Goal: Task Accomplishment & Management: Manage account settings

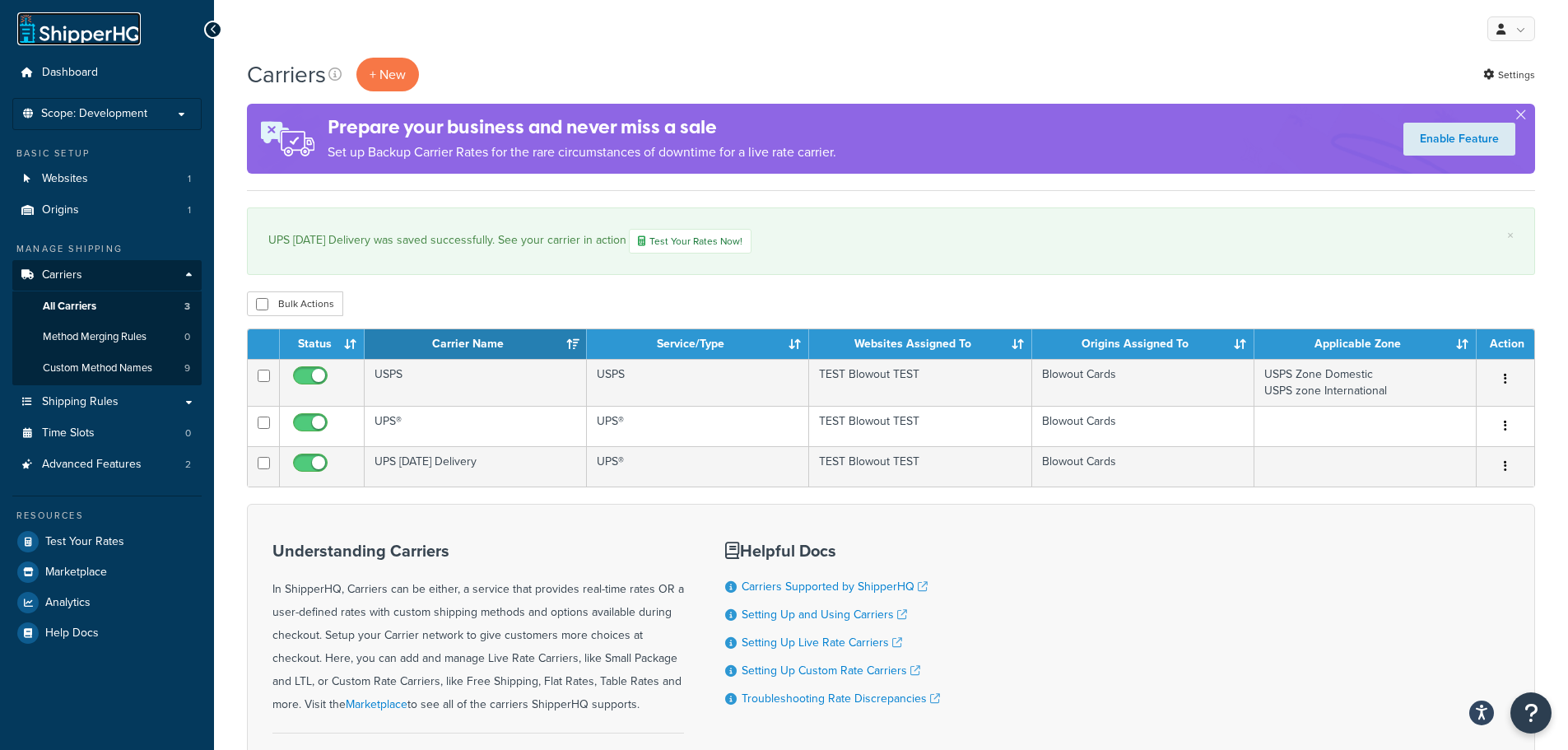
click at [64, 39] on link at bounding box center [79, 28] width 123 height 32
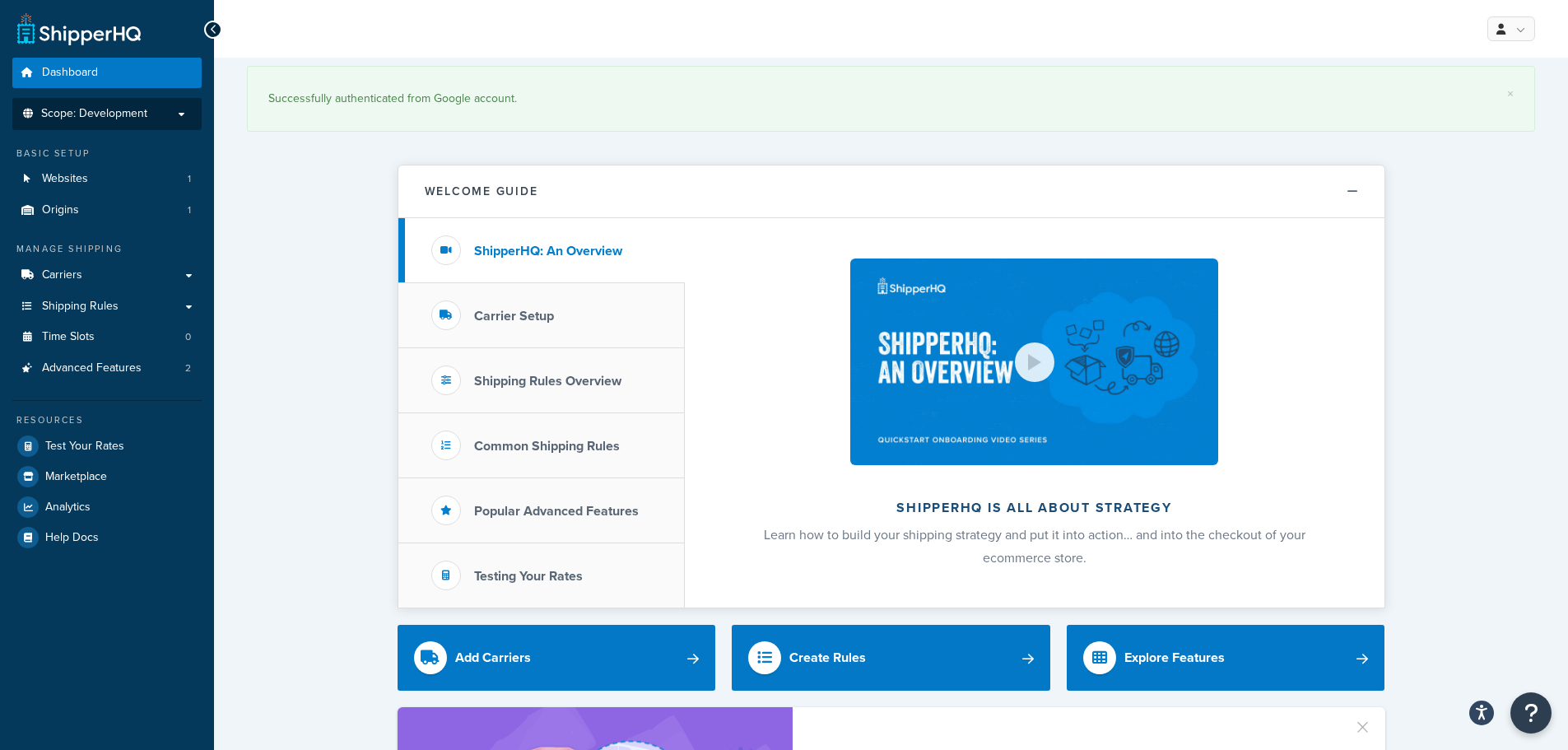
click at [82, 126] on li "Scope: Development" at bounding box center [107, 114] width 189 height 32
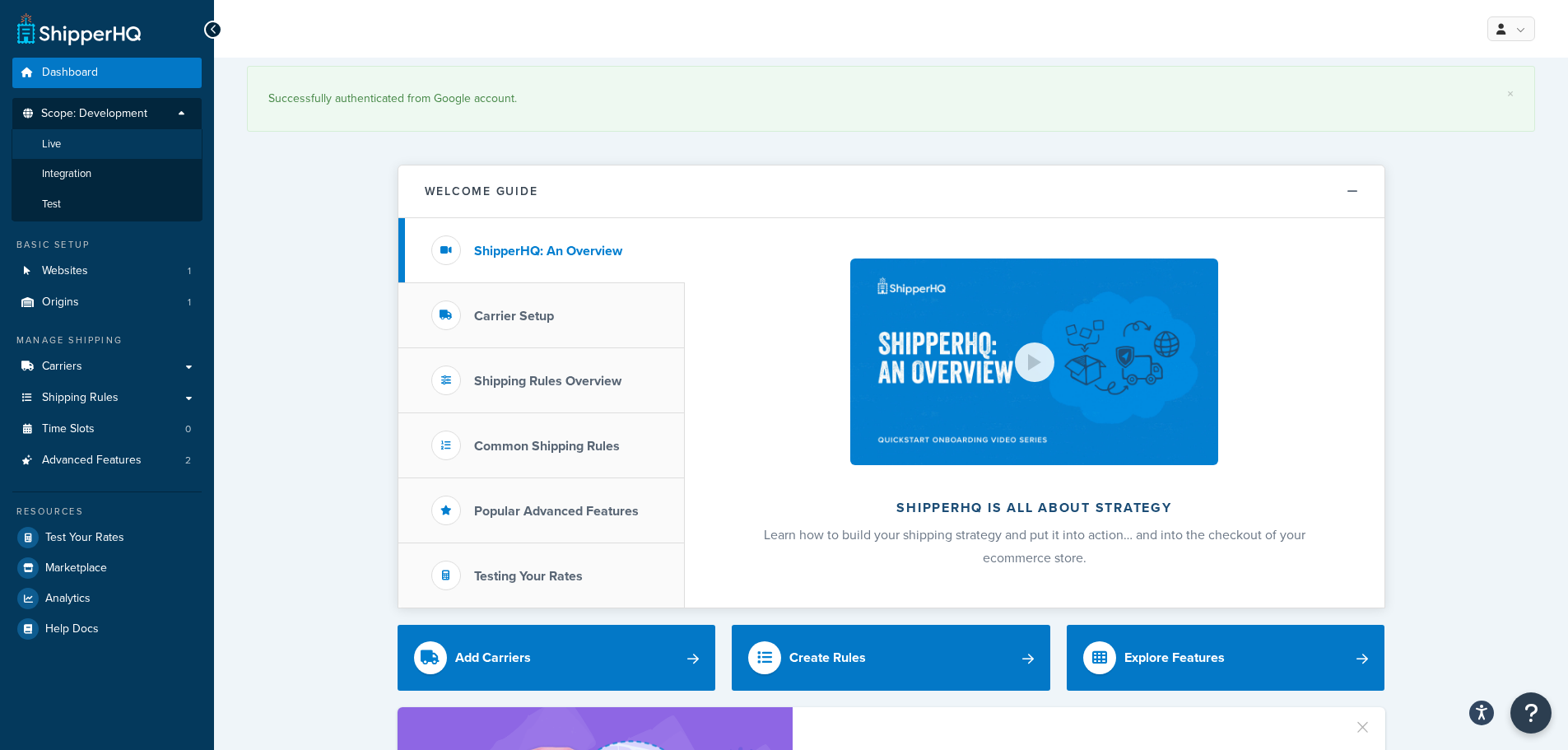
click at [78, 142] on li "Live" at bounding box center [107, 144] width 191 height 31
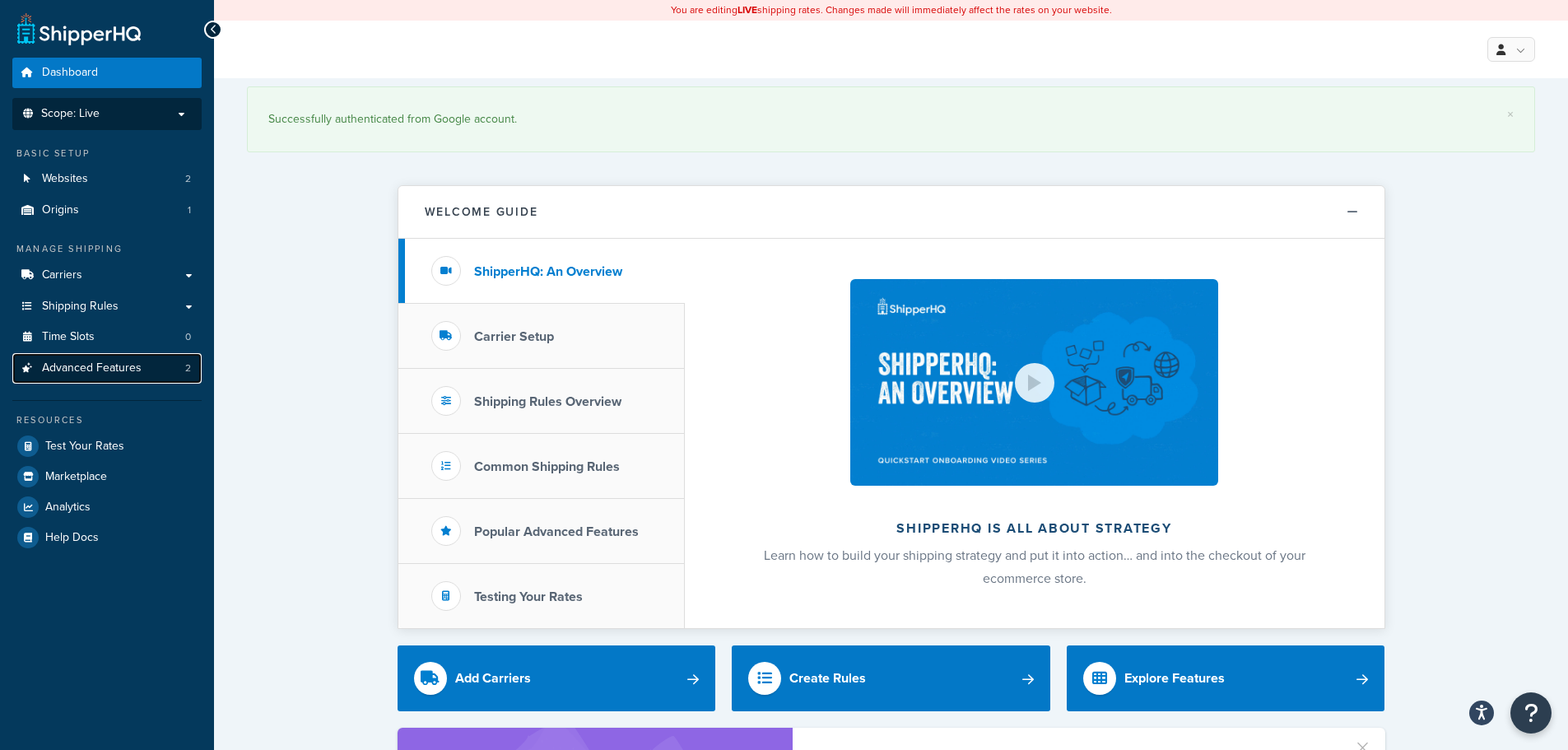
click at [83, 361] on span "Advanced Features" at bounding box center [91, 368] width 99 height 14
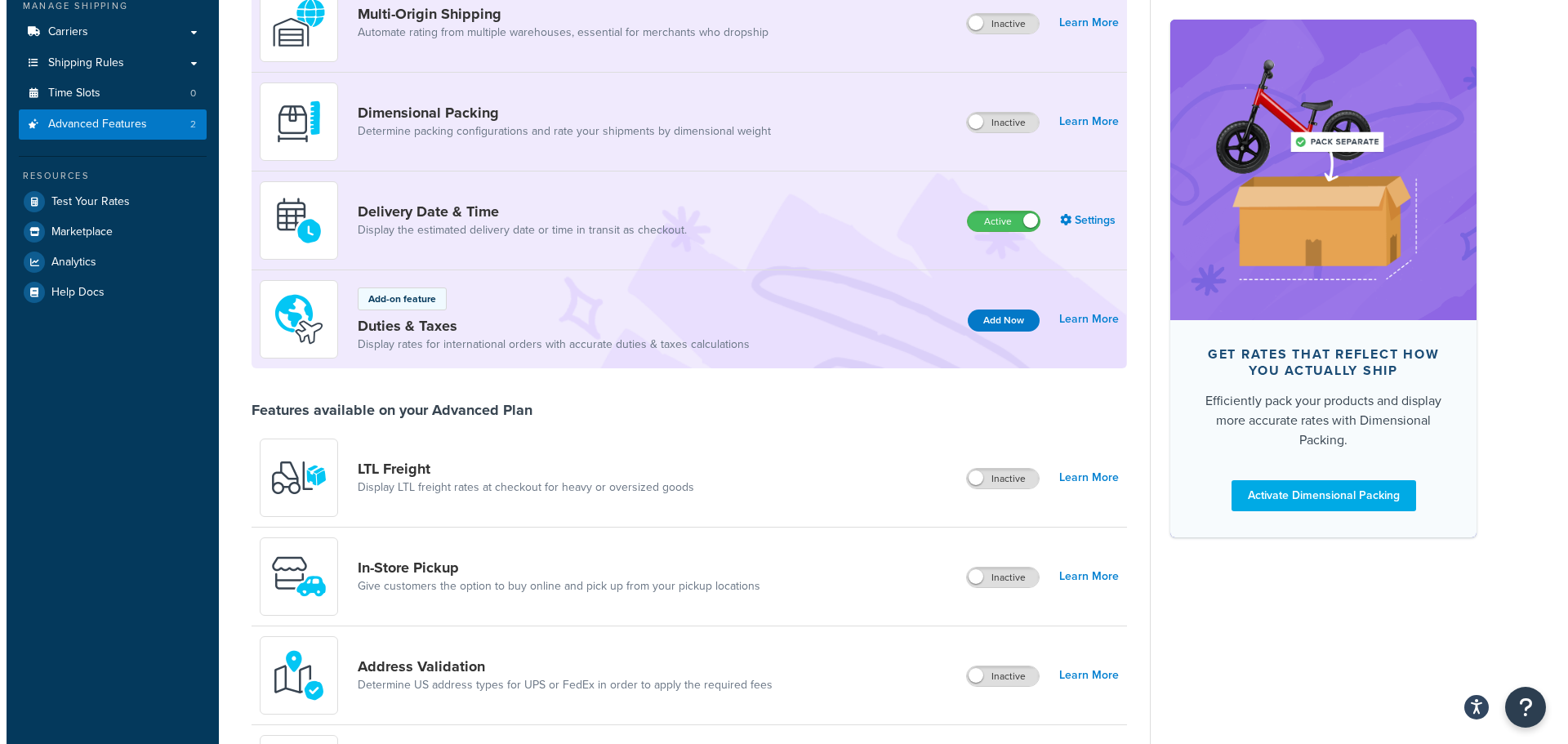
scroll to position [490, 0]
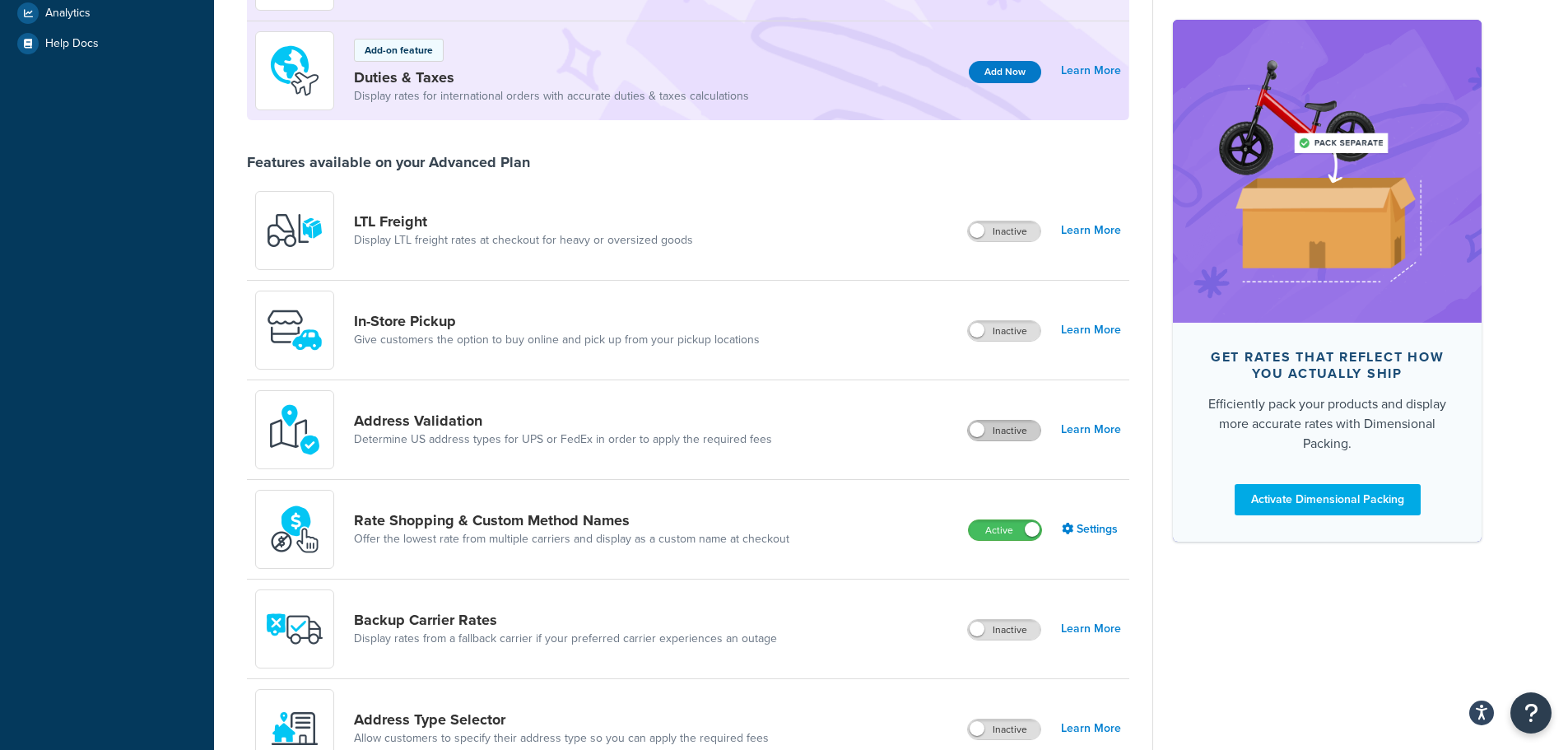
click at [1017, 436] on label "Inactive" at bounding box center [1004, 430] width 72 height 19
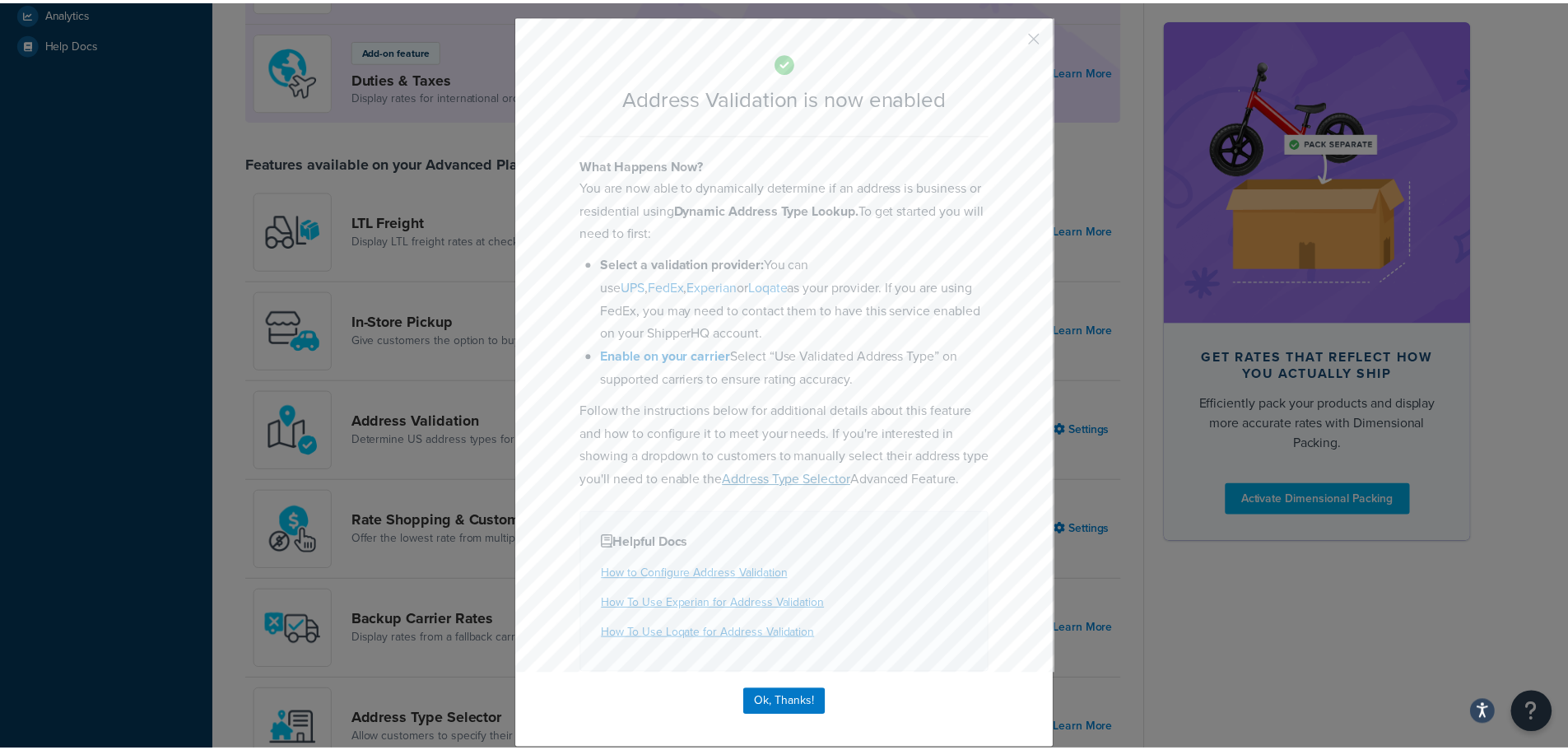
scroll to position [58, 0]
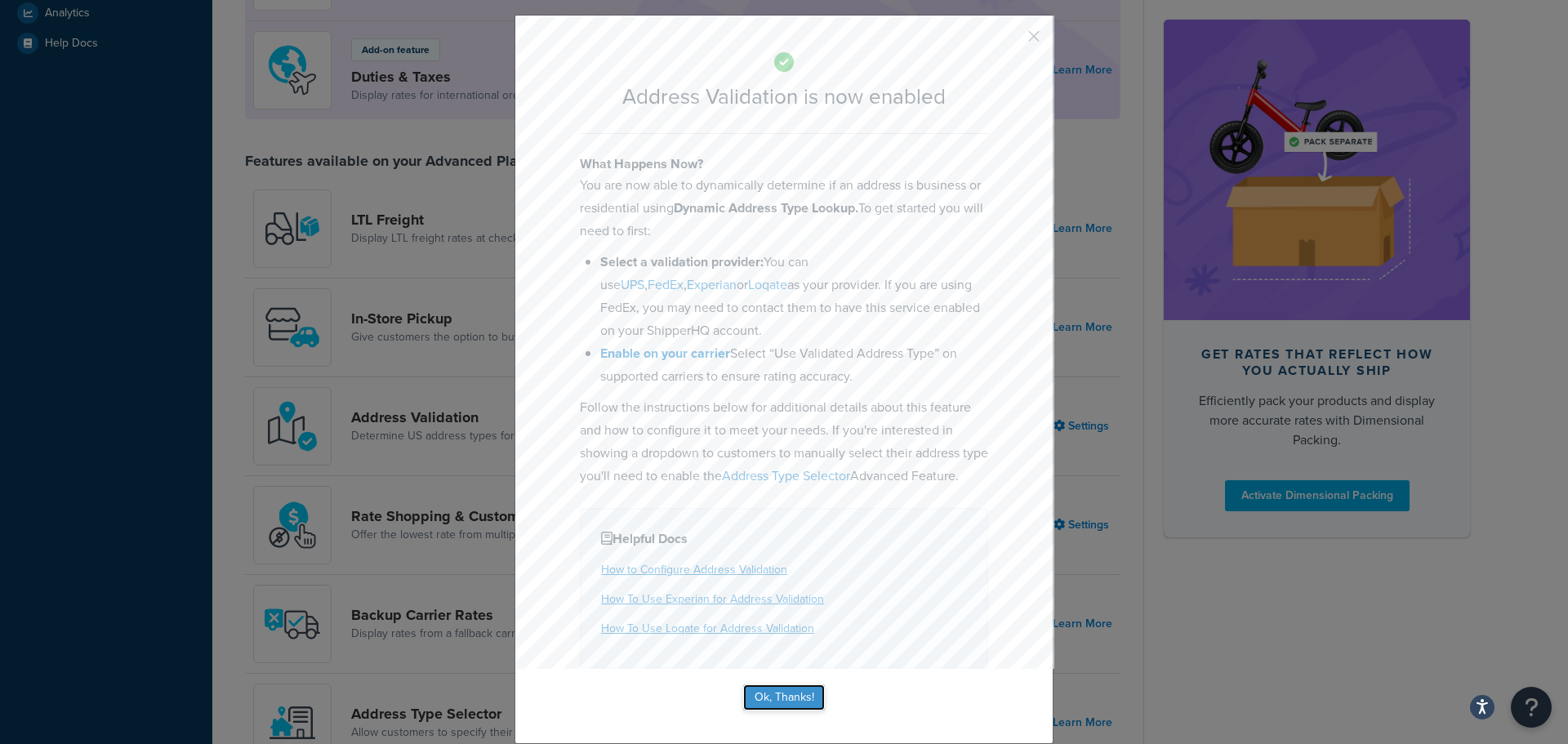
click at [763, 692] on button "Ok, Thanks!" at bounding box center [784, 697] width 82 height 26
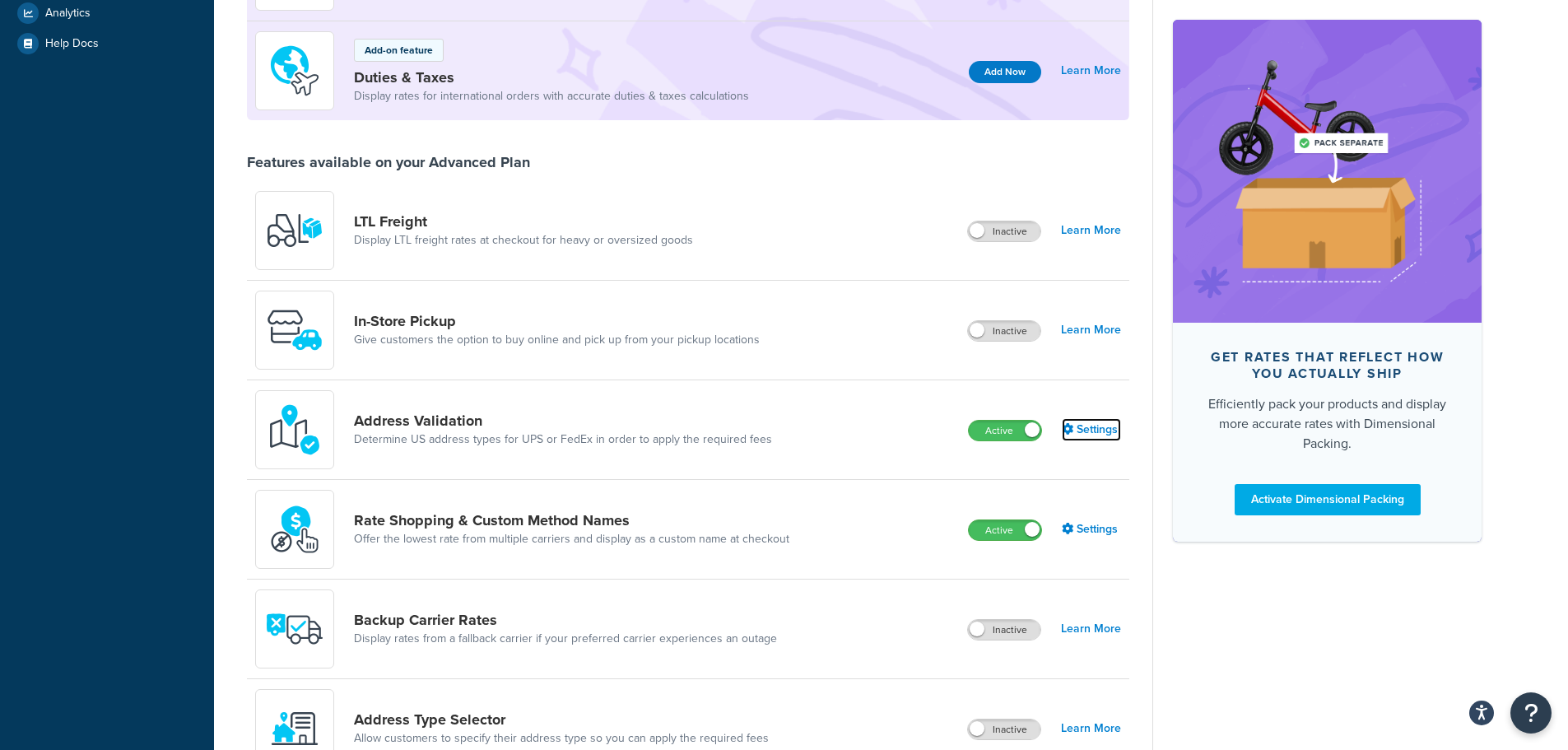
click at [1080, 440] on link "Settings" at bounding box center [1092, 429] width 59 height 23
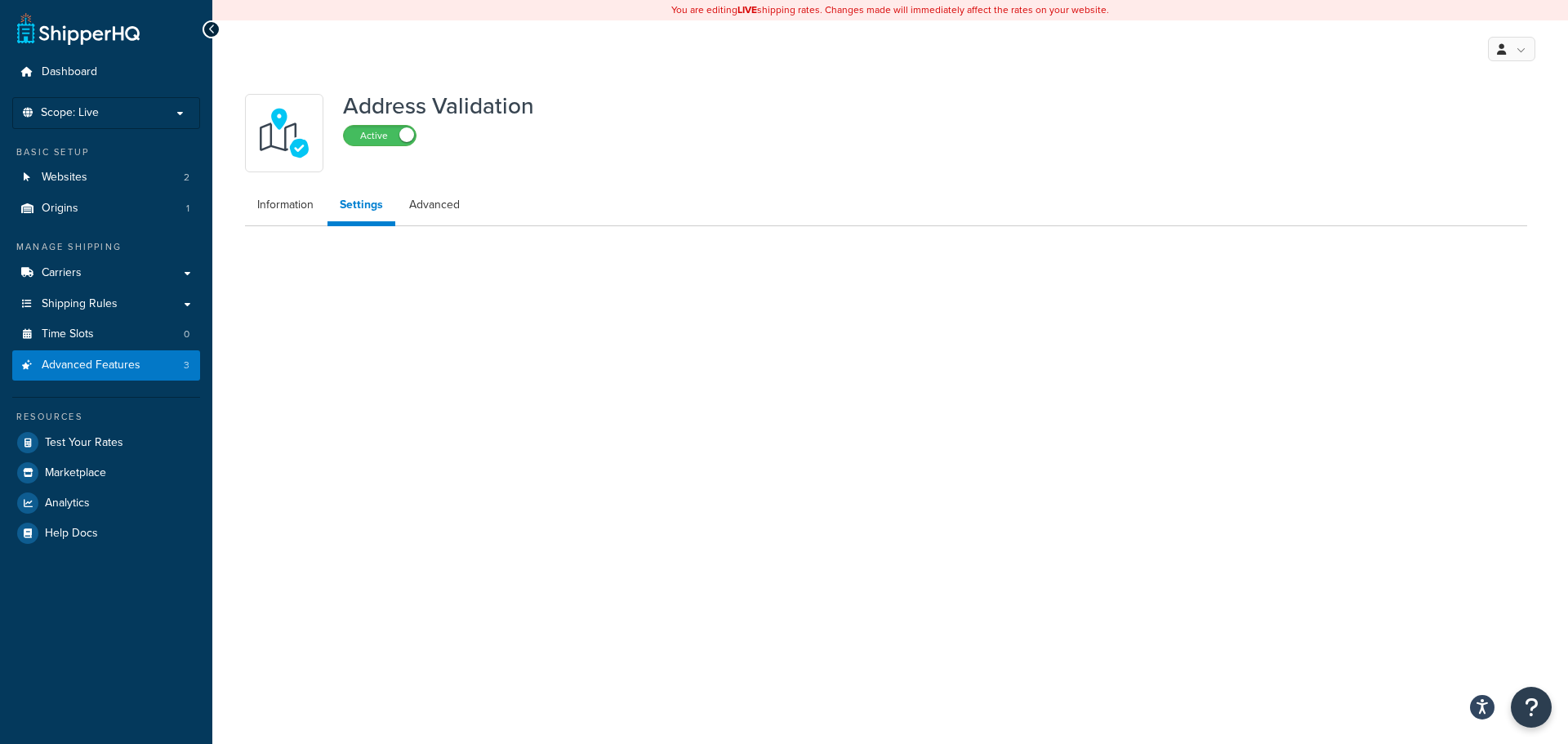
select select "142598"
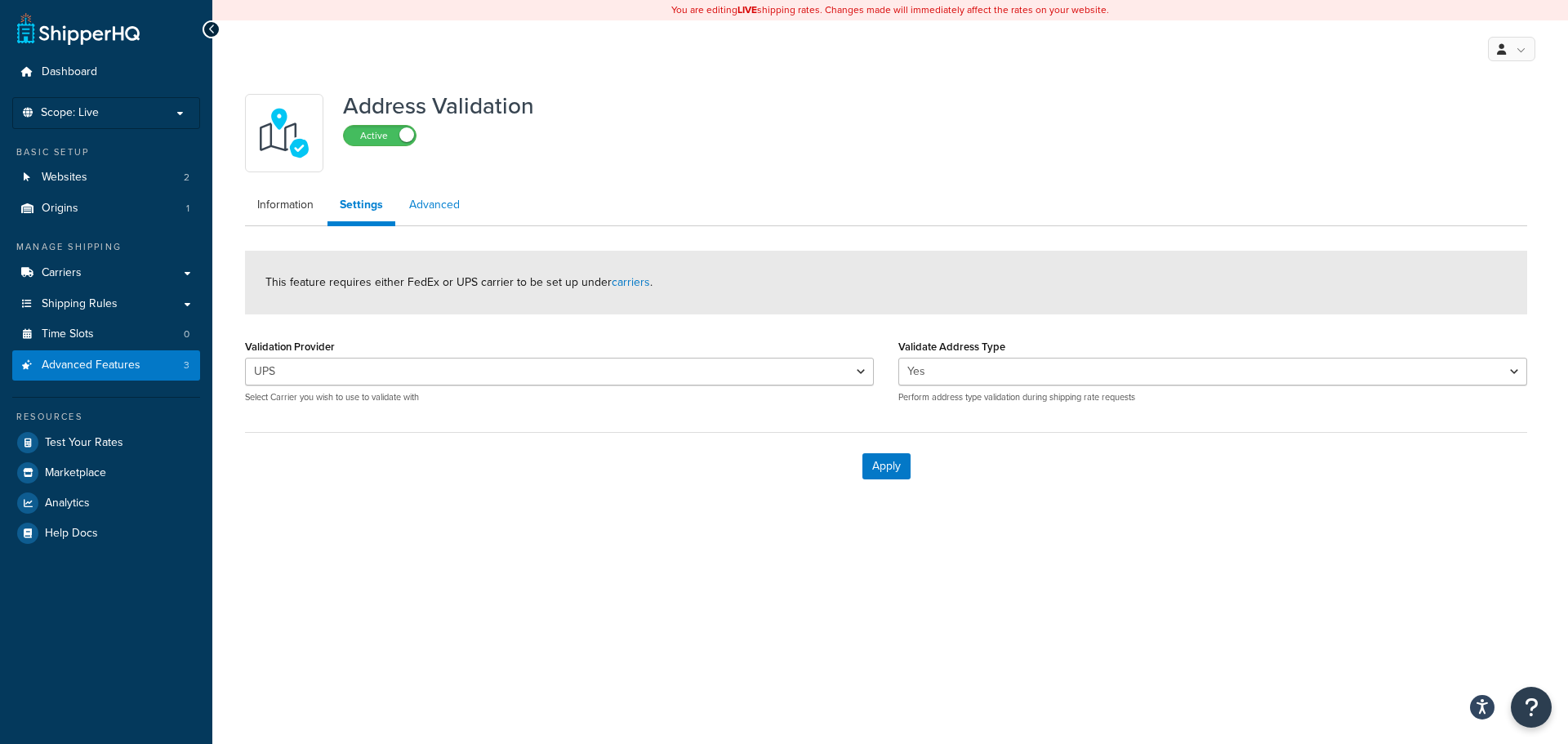
click at [436, 199] on link "Advanced" at bounding box center [435, 204] width 75 height 32
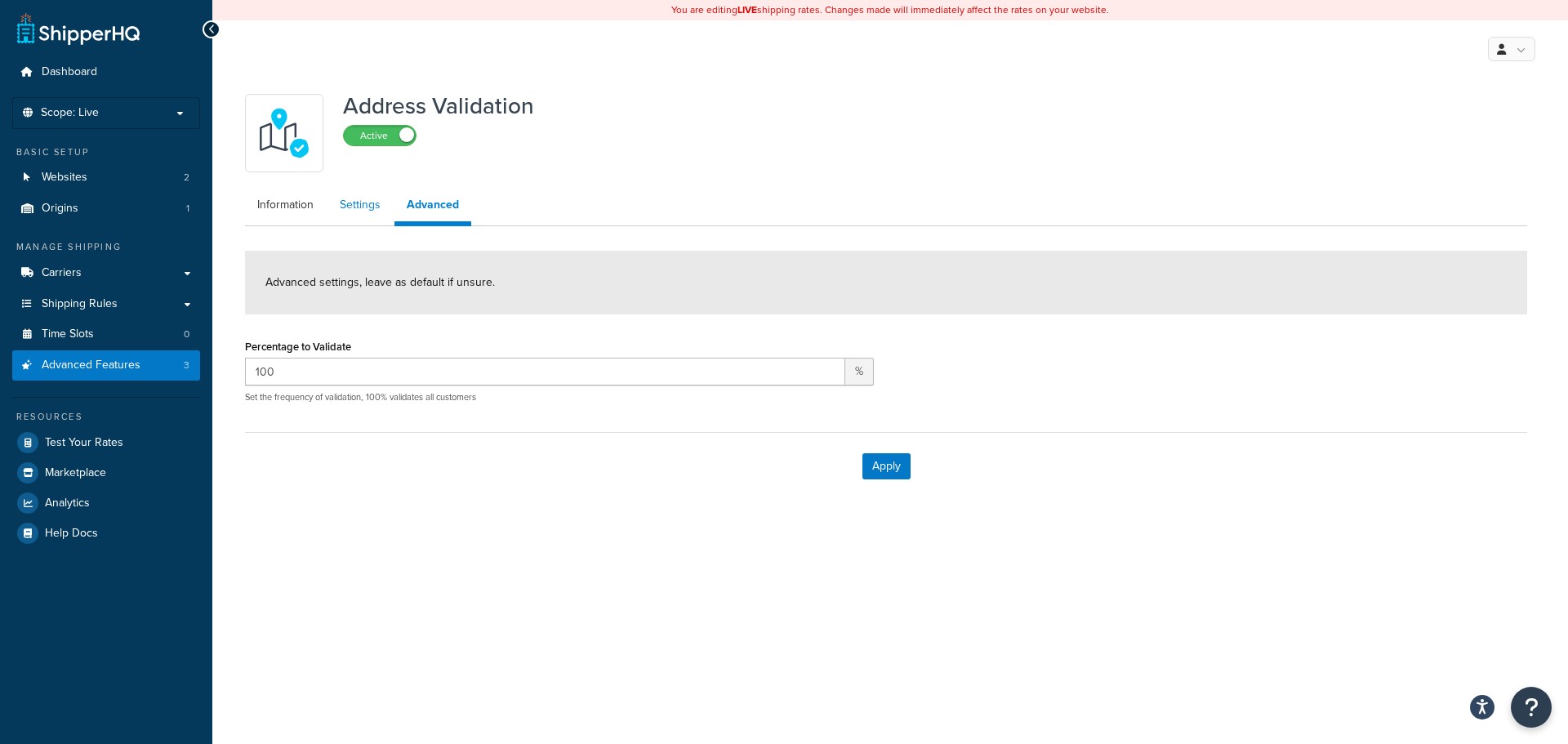
click at [350, 199] on link "Settings" at bounding box center [360, 204] width 65 height 32
select select "142598"
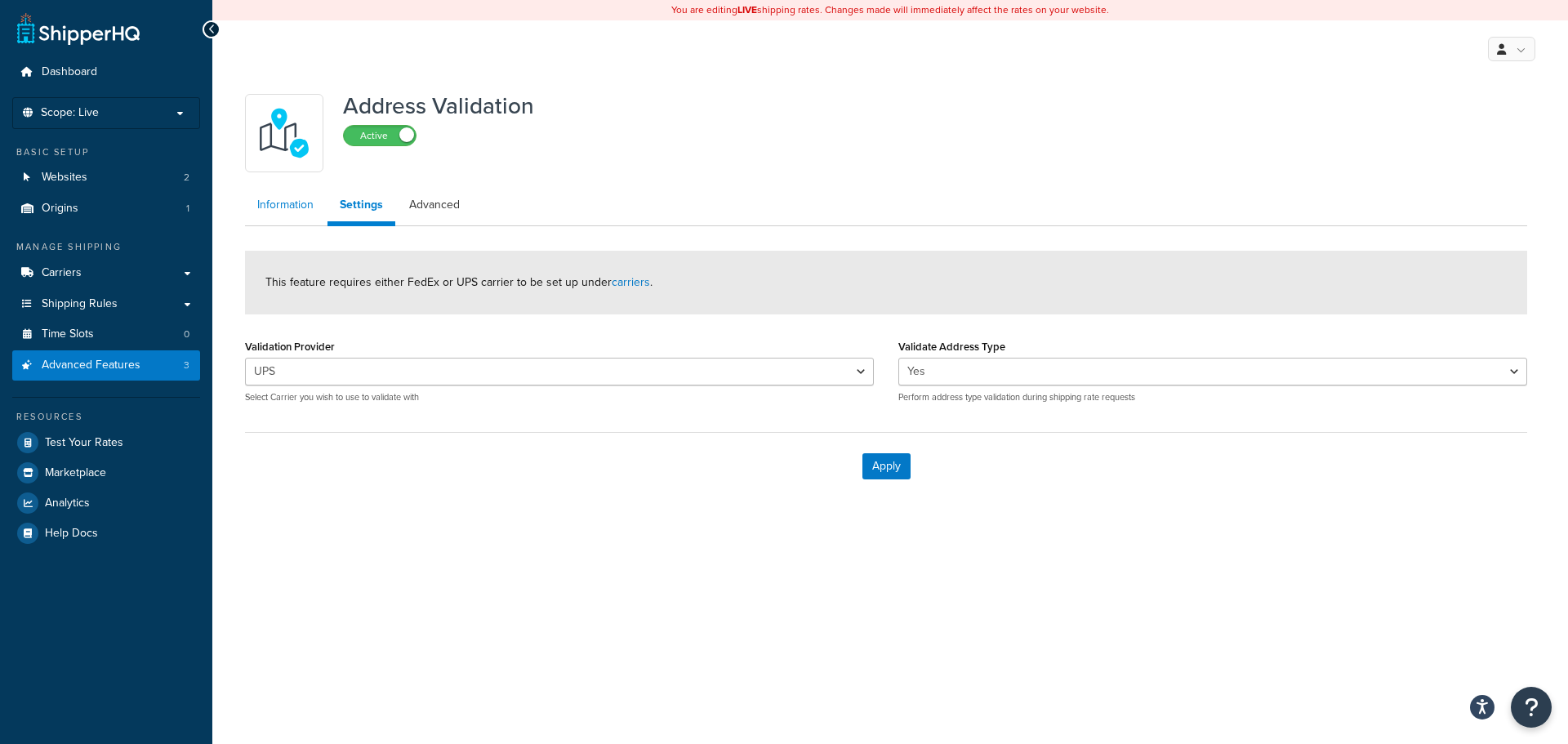
click at [309, 200] on link "Information" at bounding box center [285, 204] width 81 height 32
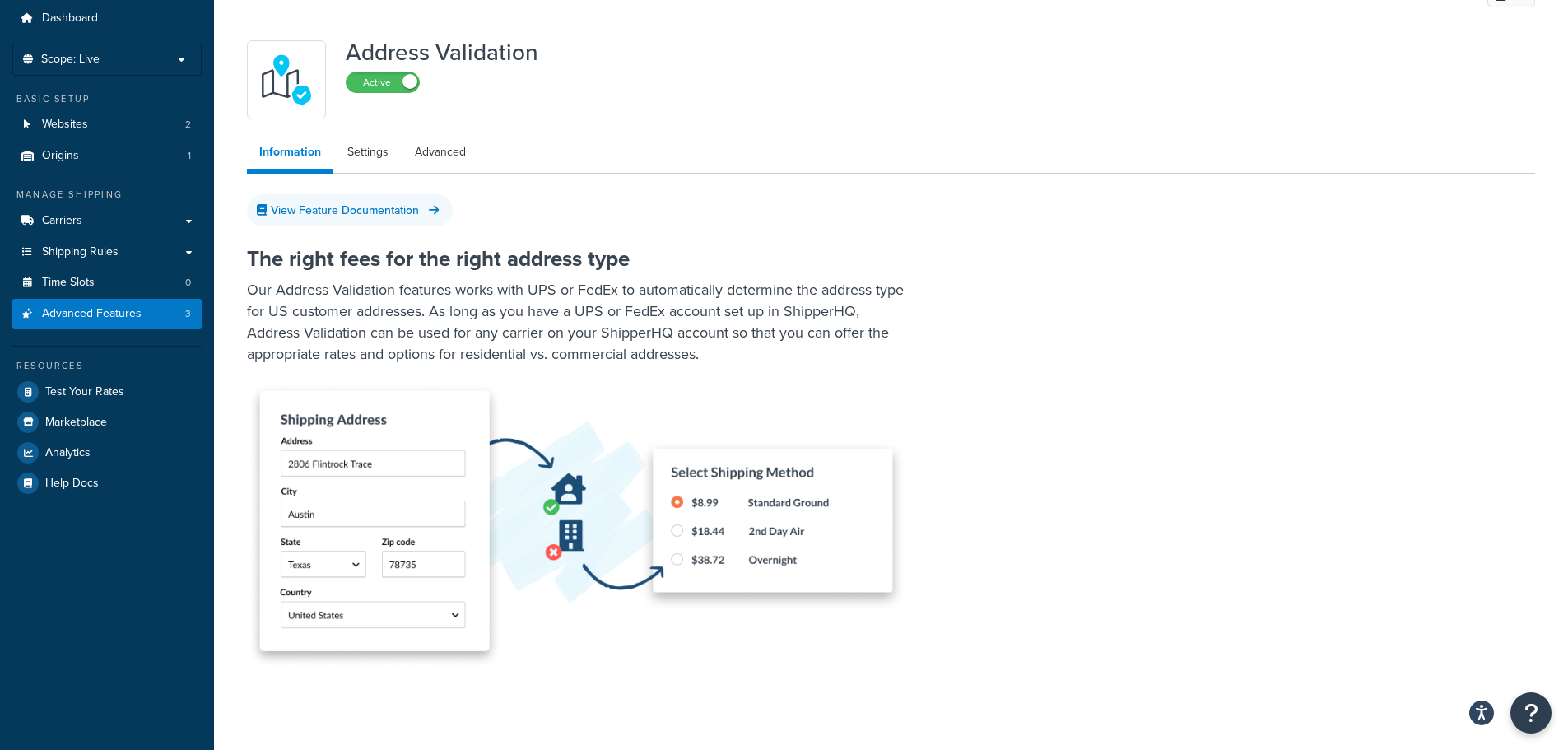
scroll to position [112, 0]
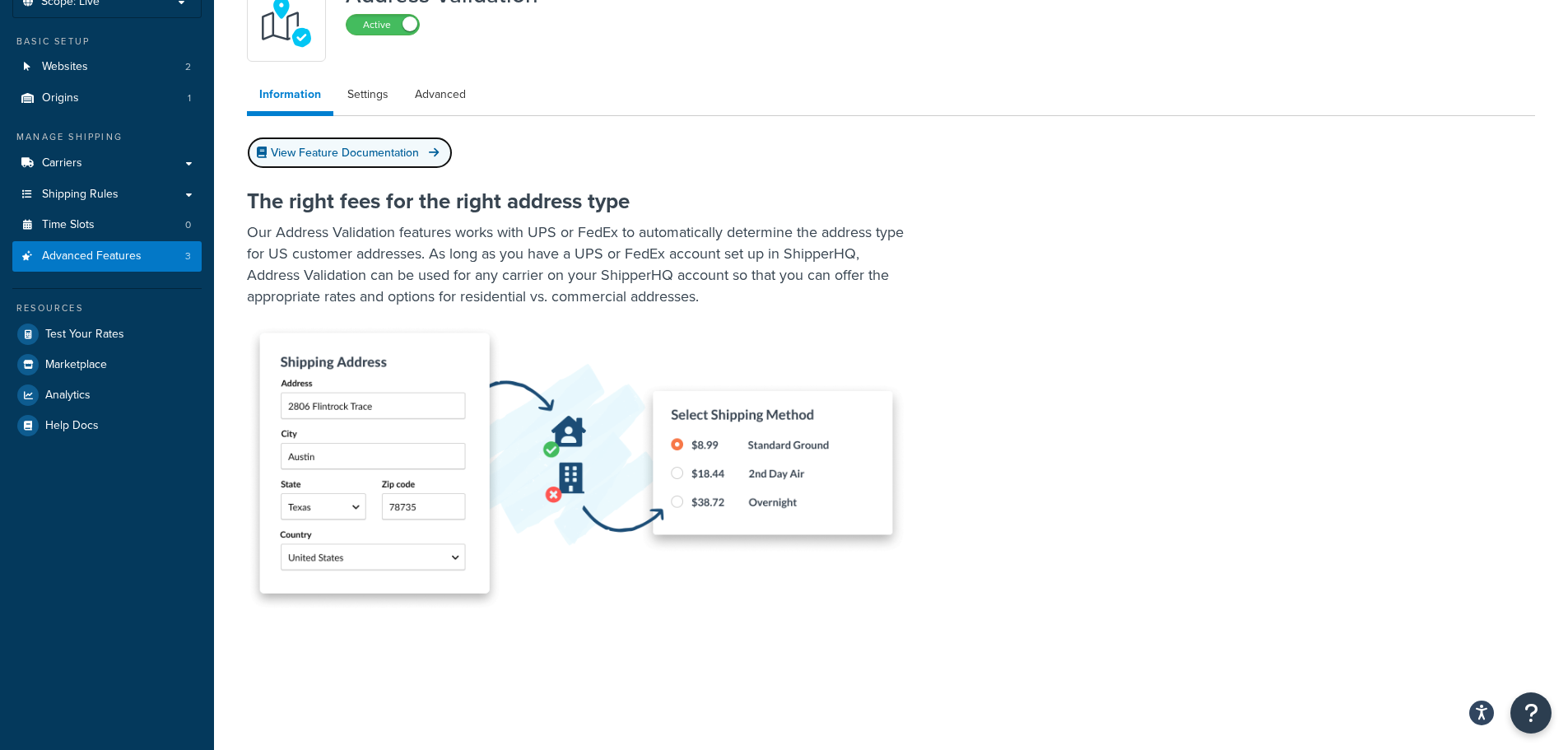
click at [374, 144] on link "View Feature Documentation" at bounding box center [350, 152] width 206 height 32
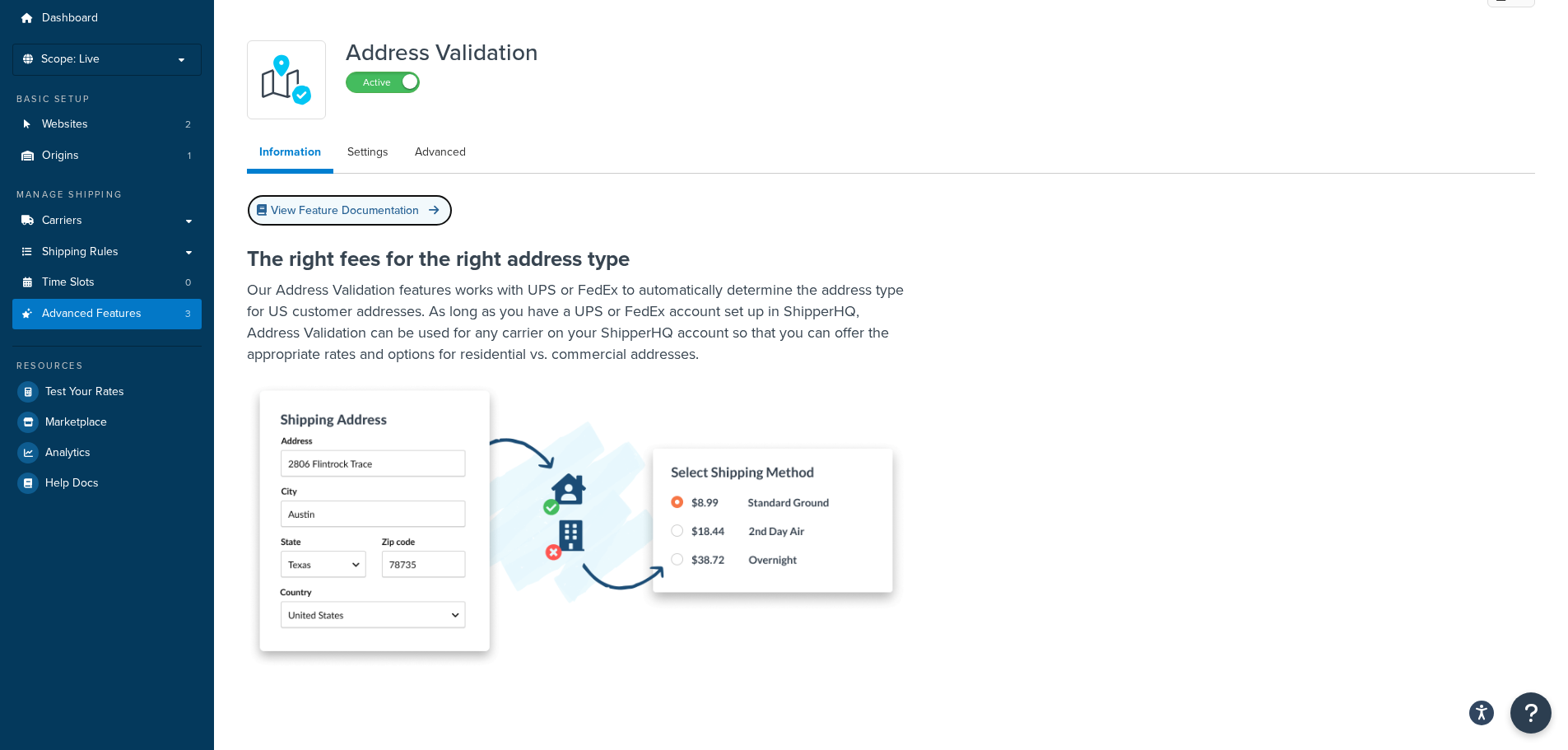
scroll to position [0, 0]
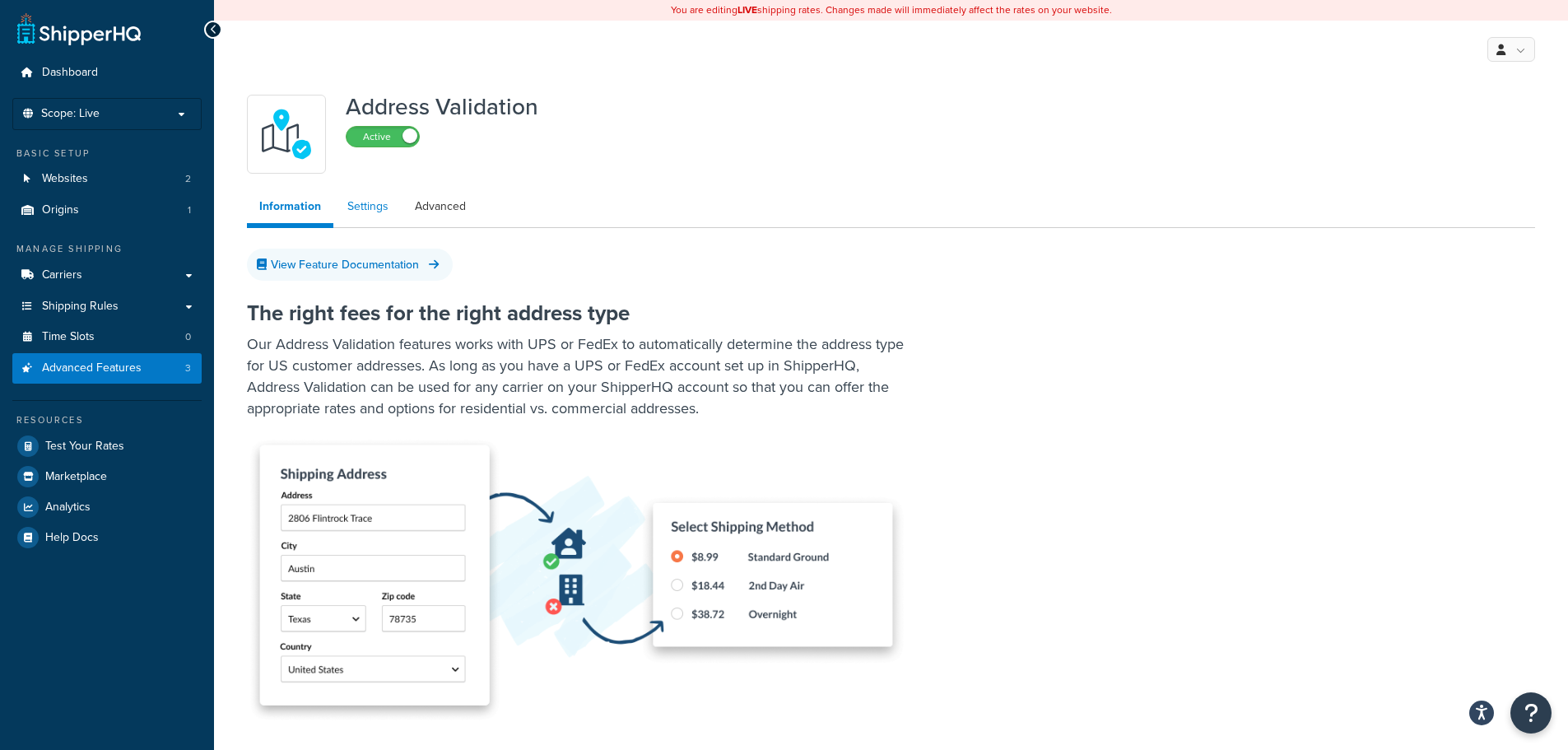
click at [345, 204] on link "Settings" at bounding box center [368, 206] width 66 height 32
select select "142598"
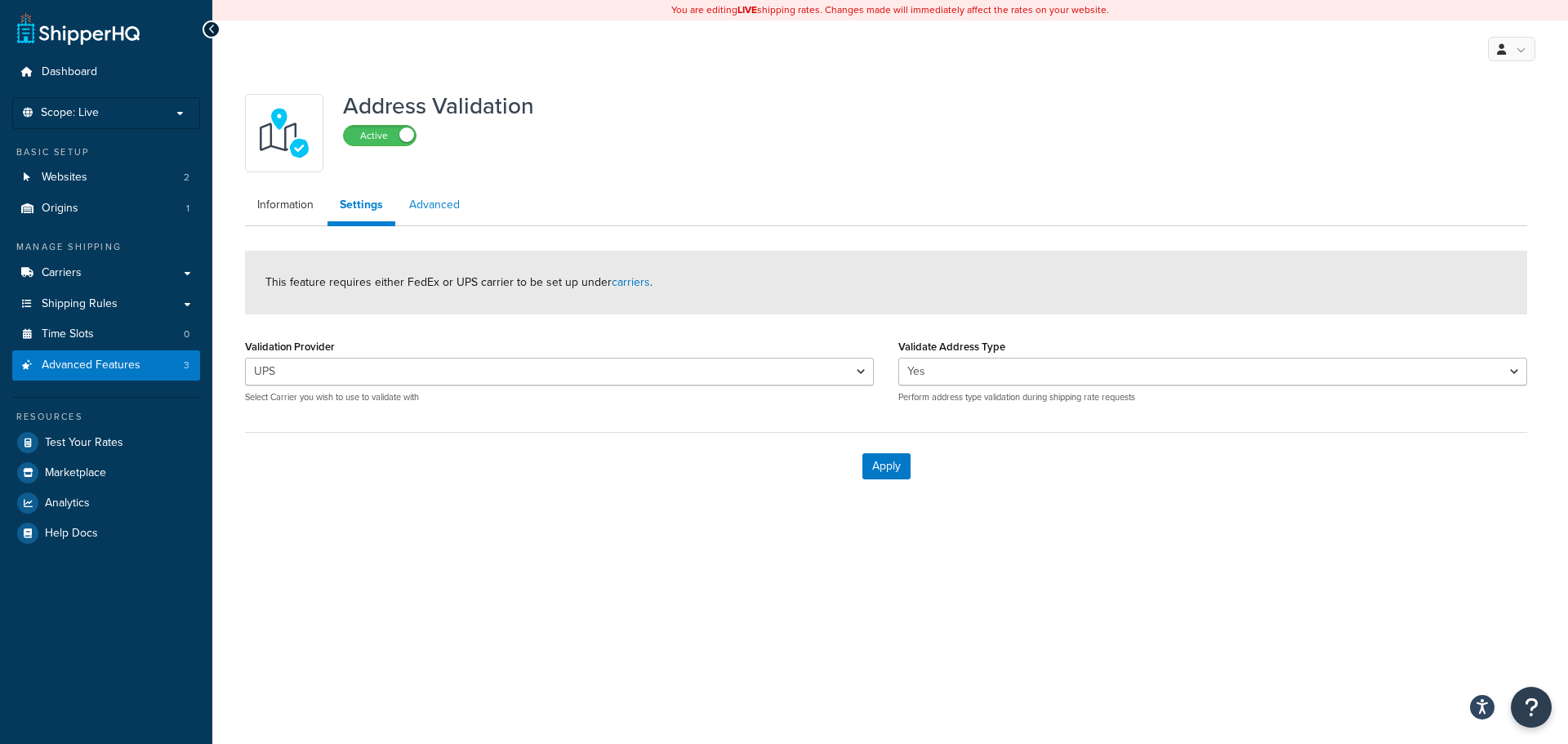
click at [424, 205] on link "Advanced" at bounding box center [435, 204] width 75 height 32
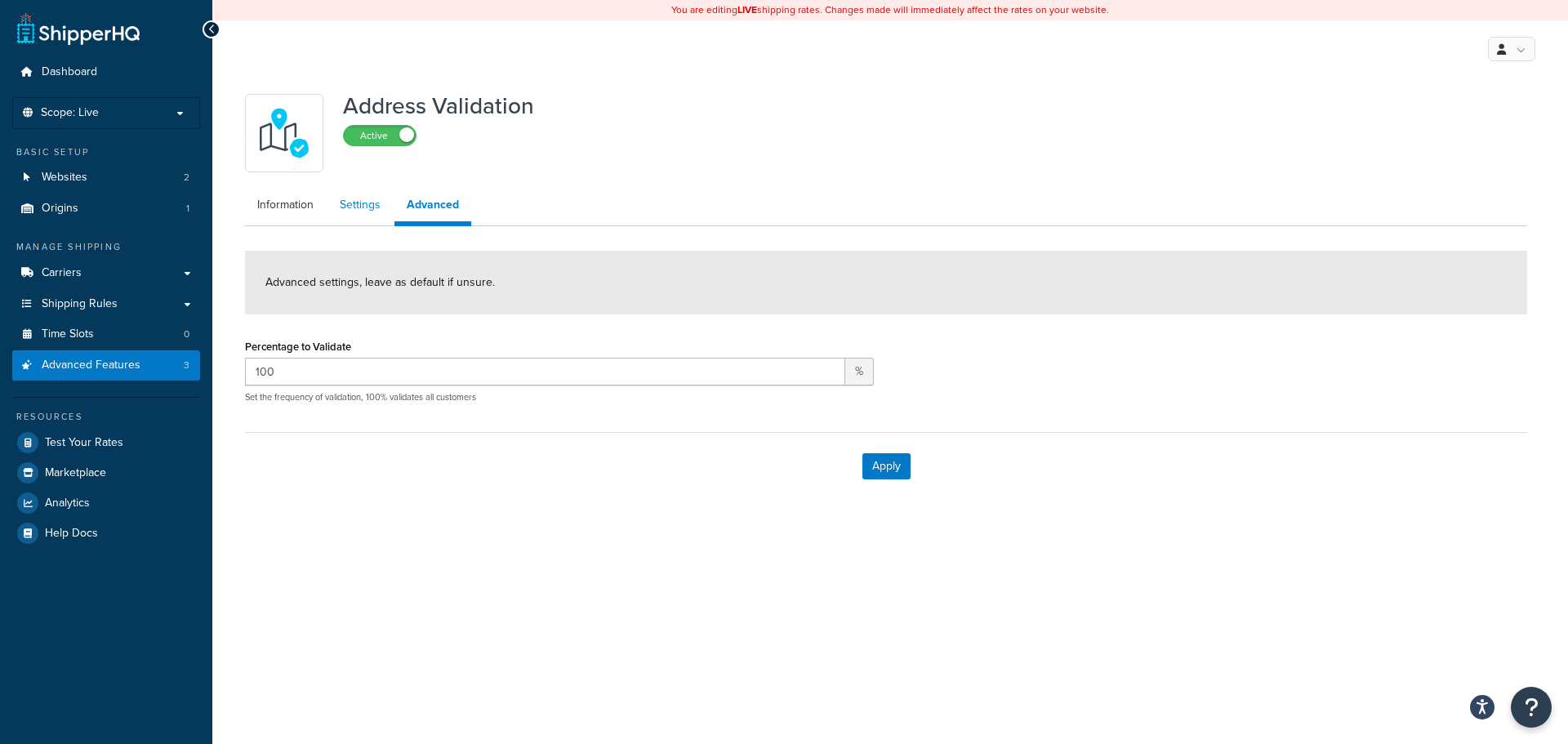
click at [352, 208] on link "Settings" at bounding box center [360, 204] width 65 height 32
select select "142598"
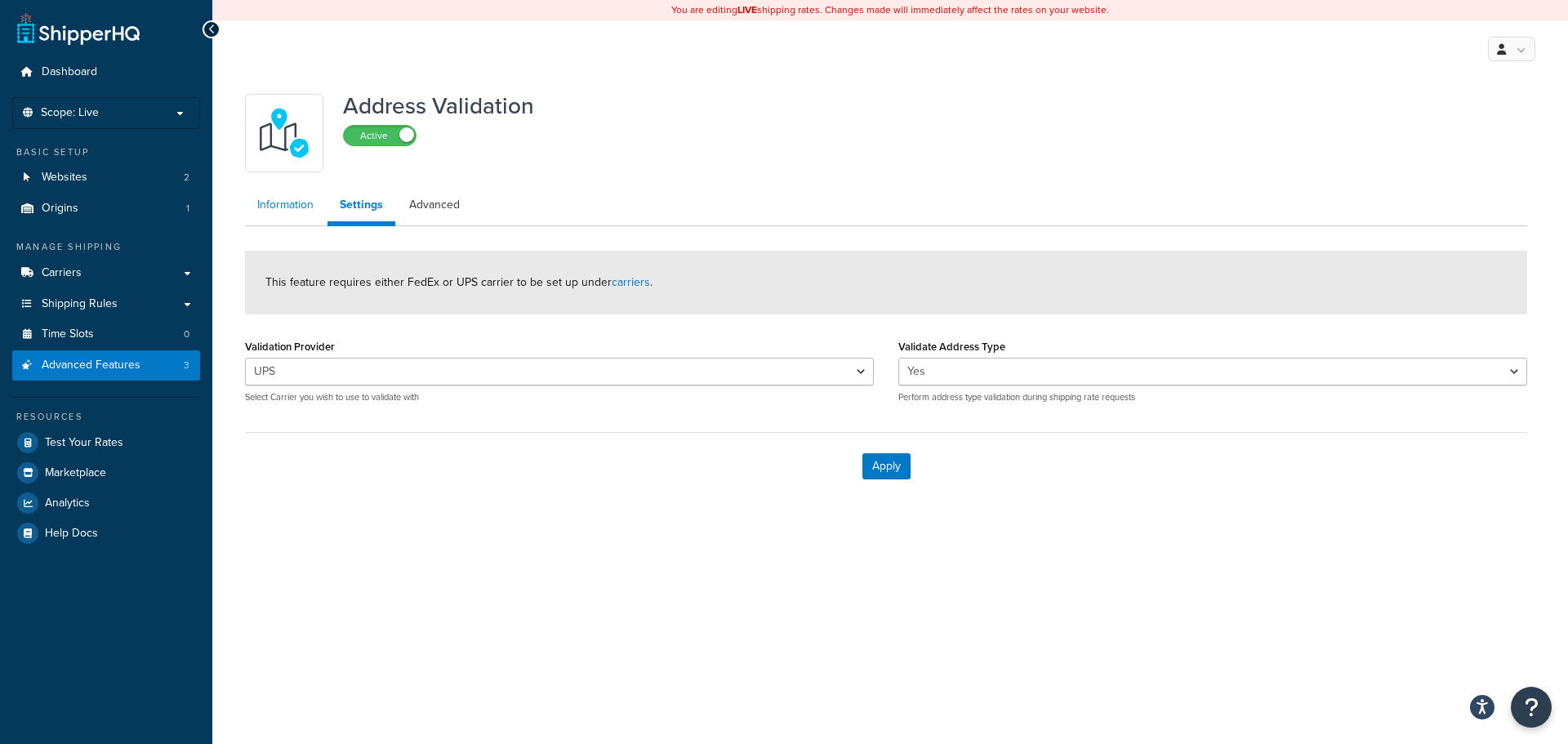
click at [292, 208] on link "Information" at bounding box center [285, 204] width 81 height 32
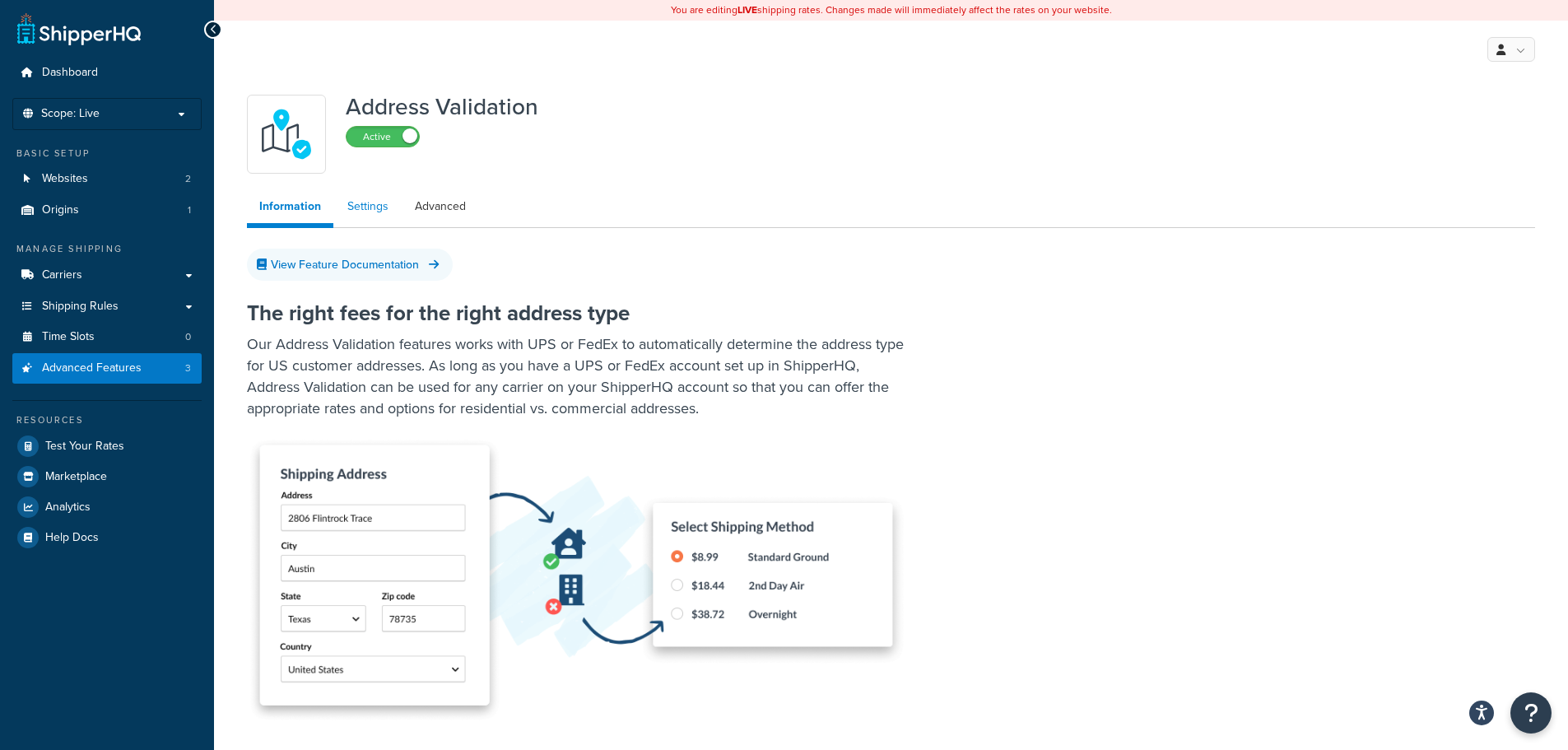
click at [390, 207] on link "Settings" at bounding box center [368, 206] width 66 height 32
select select "142598"
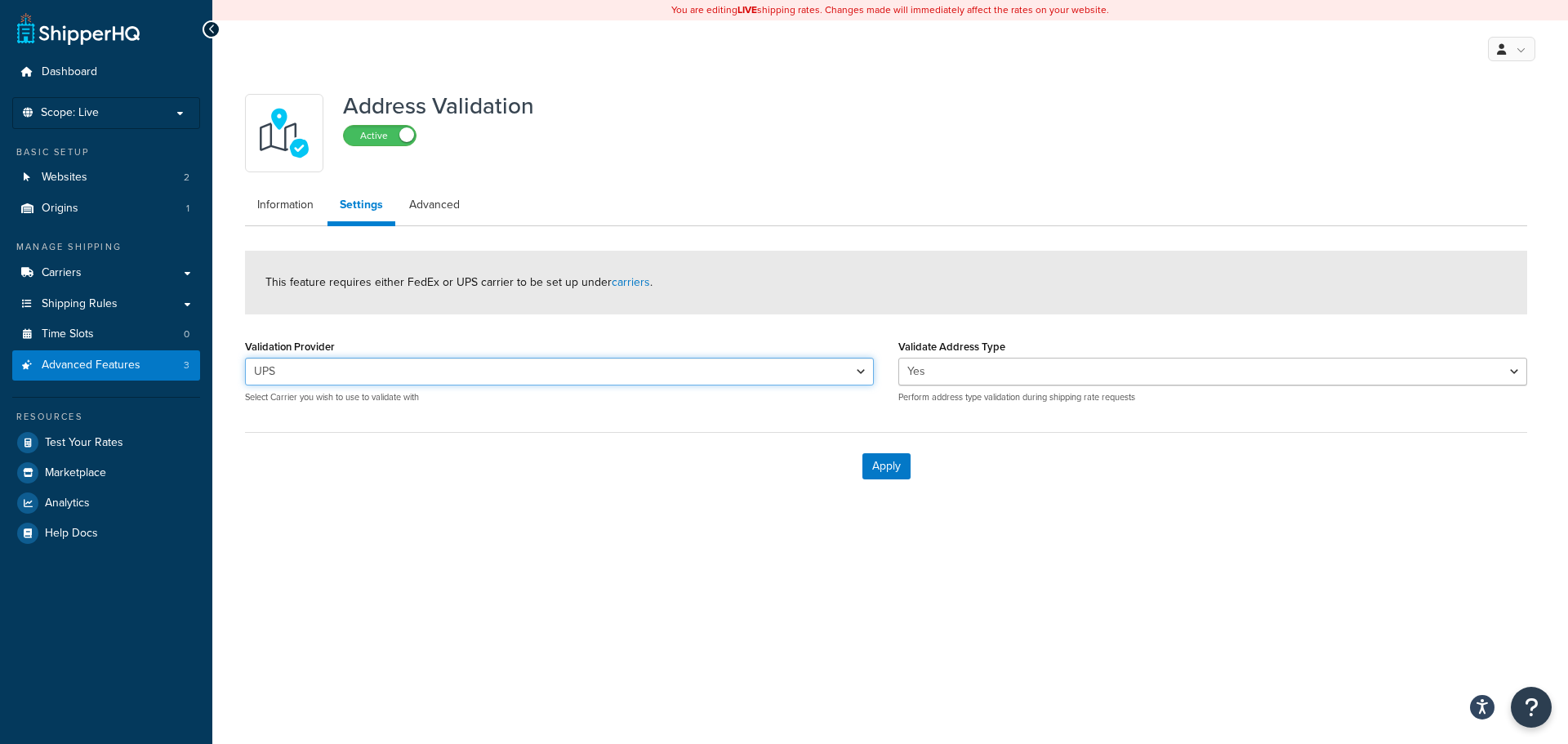
click at [439, 376] on select "UPS UPS® UPS Saturday Delivery" at bounding box center [559, 371] width 629 height 28
click at [439, 378] on select "UPS UPS® UPS Saturday Delivery" at bounding box center [559, 371] width 629 height 28
click at [146, 273] on link "Carriers" at bounding box center [106, 273] width 188 height 30
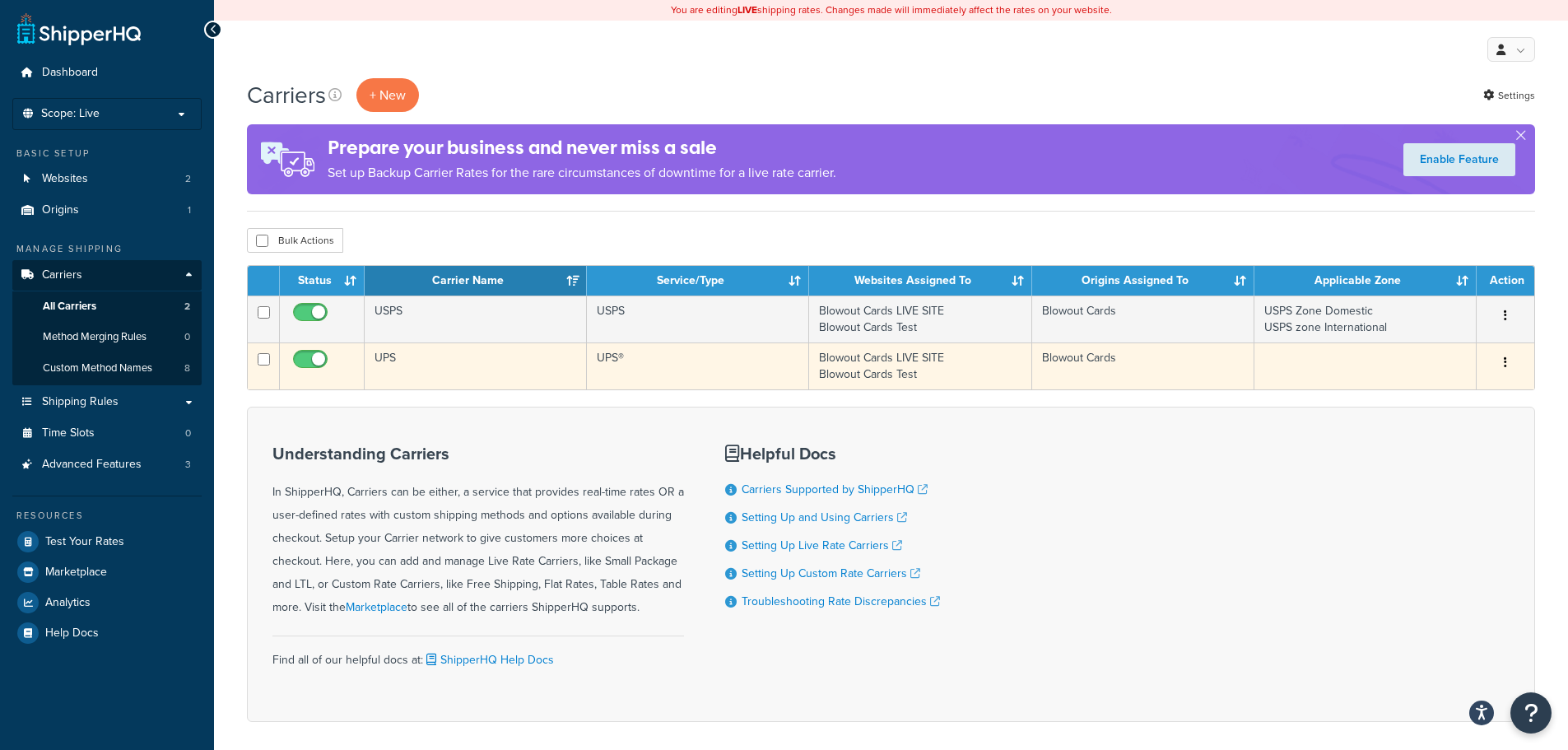
click at [421, 368] on td "UPS" at bounding box center [475, 366] width 222 height 47
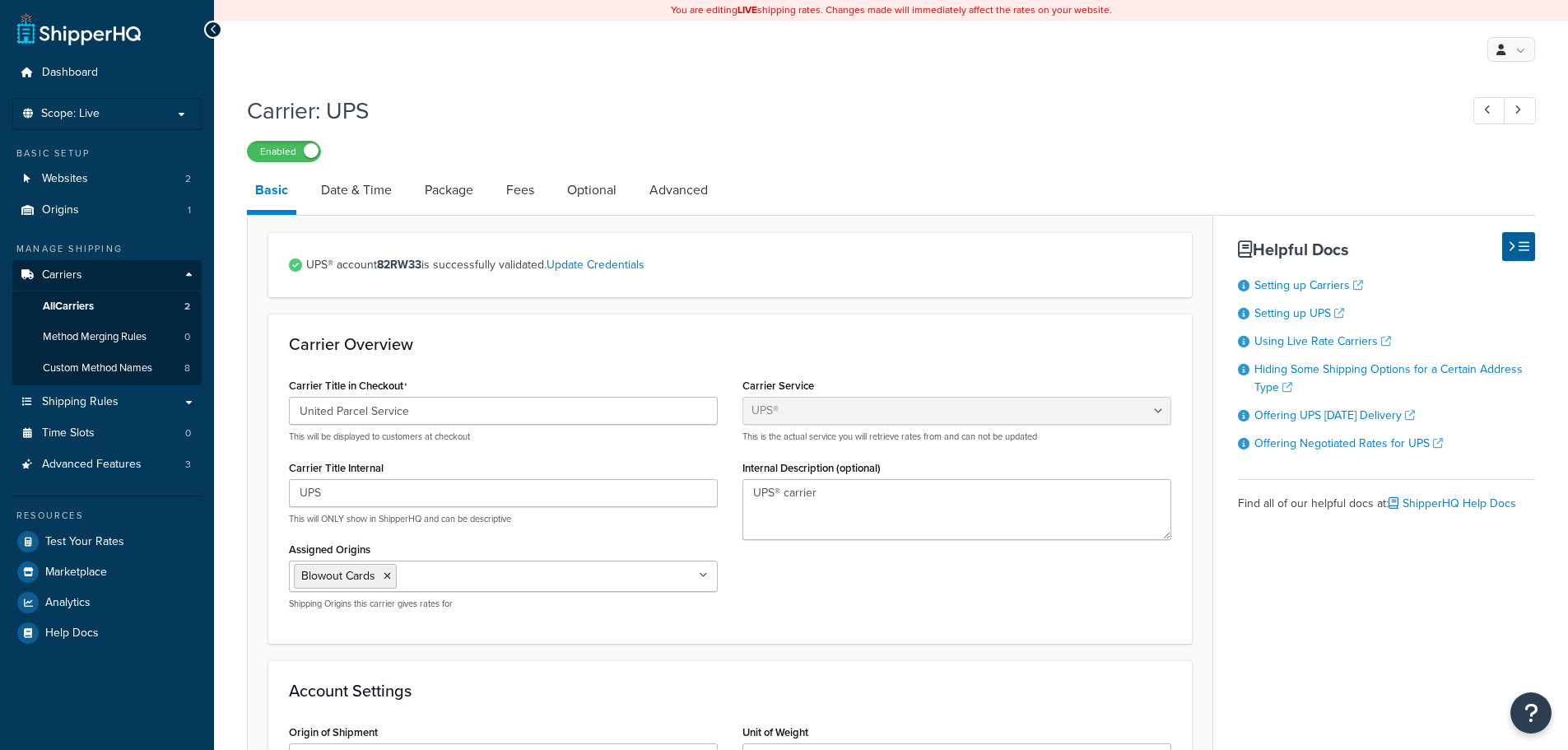
select select "ups"
select select "us"
click at [382, 206] on link "Date & Time" at bounding box center [356, 190] width 87 height 40
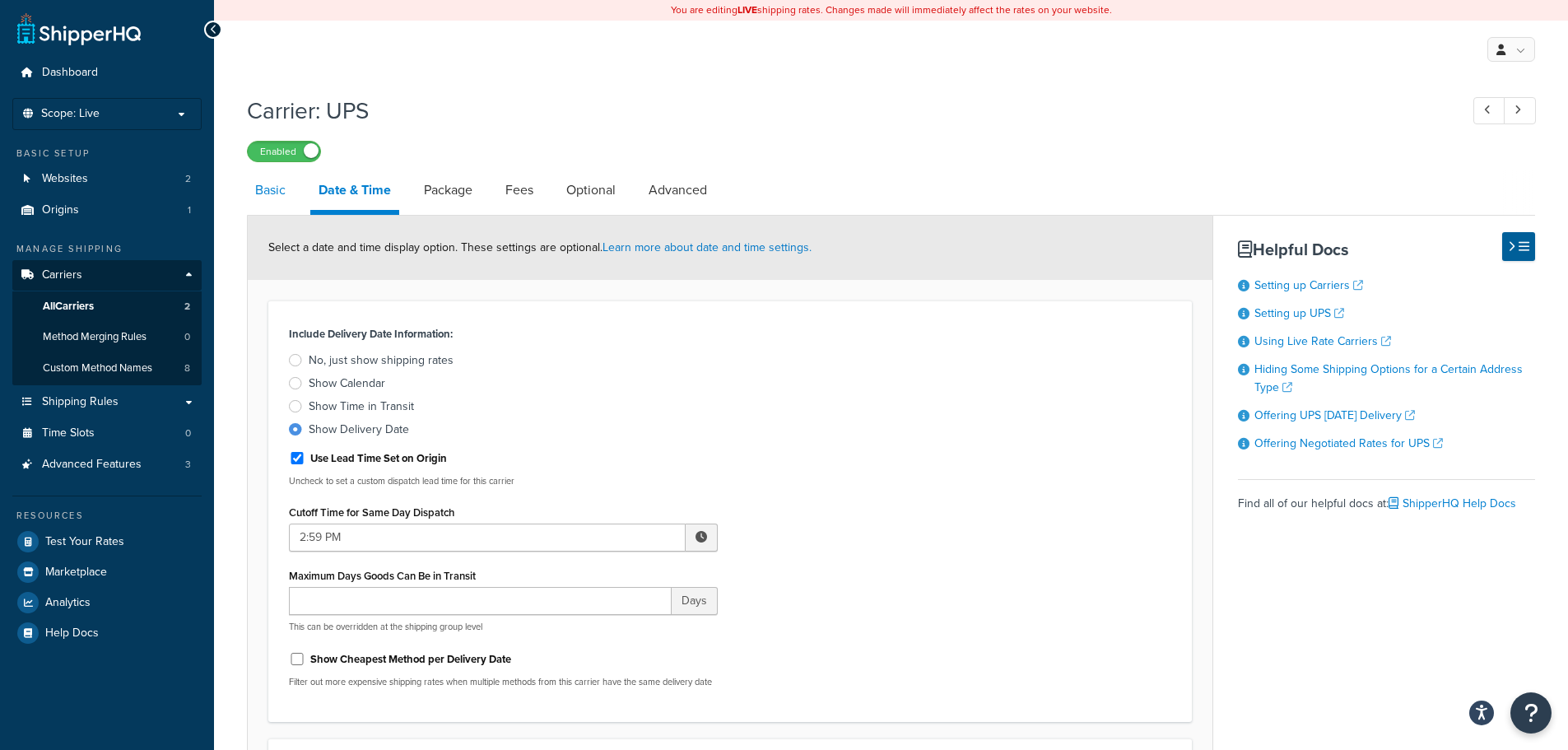
click at [267, 200] on link "Basic" at bounding box center [270, 190] width 47 height 40
select select "ups"
select select "us"
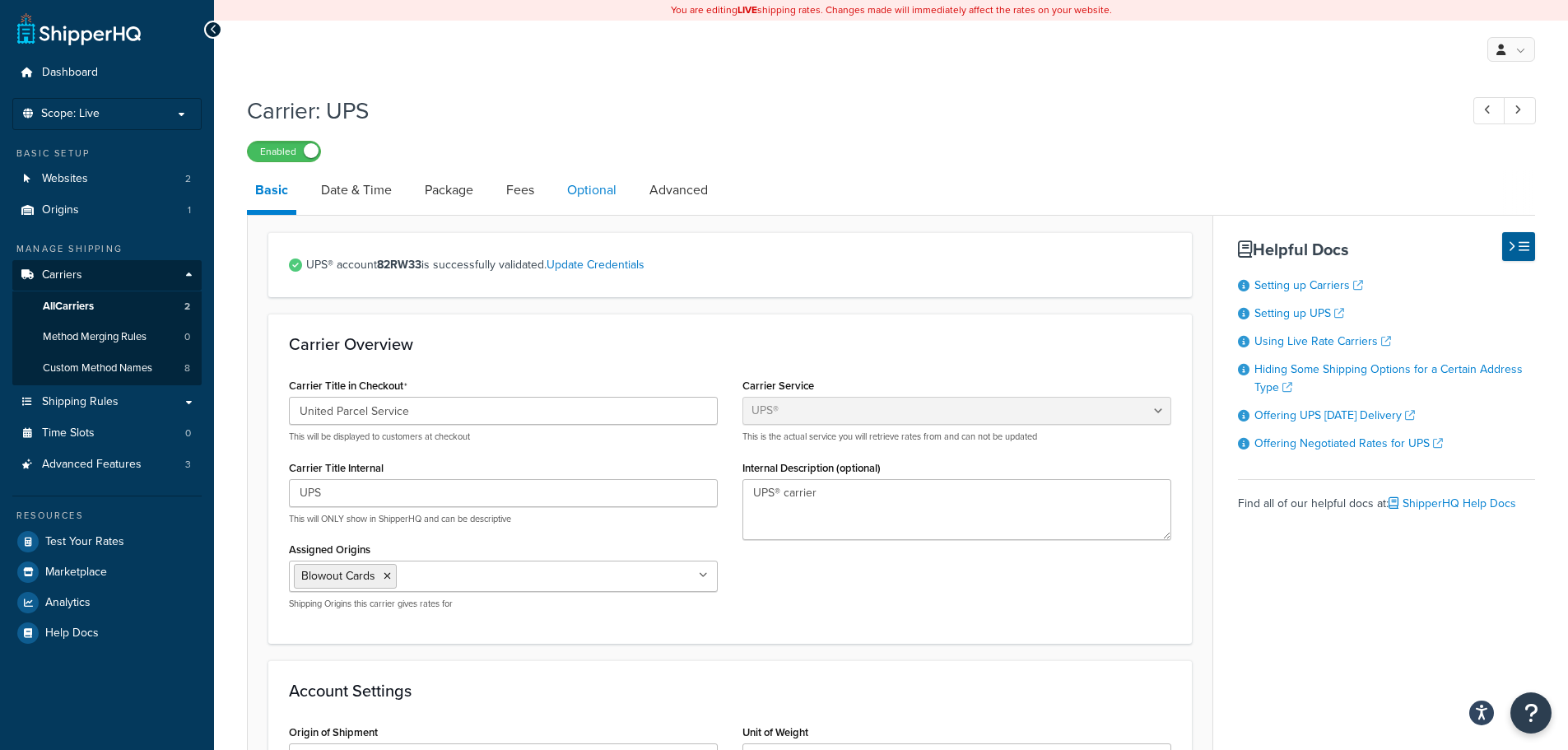
click at [587, 197] on link "Optional" at bounding box center [591, 190] width 66 height 40
select select "residential"
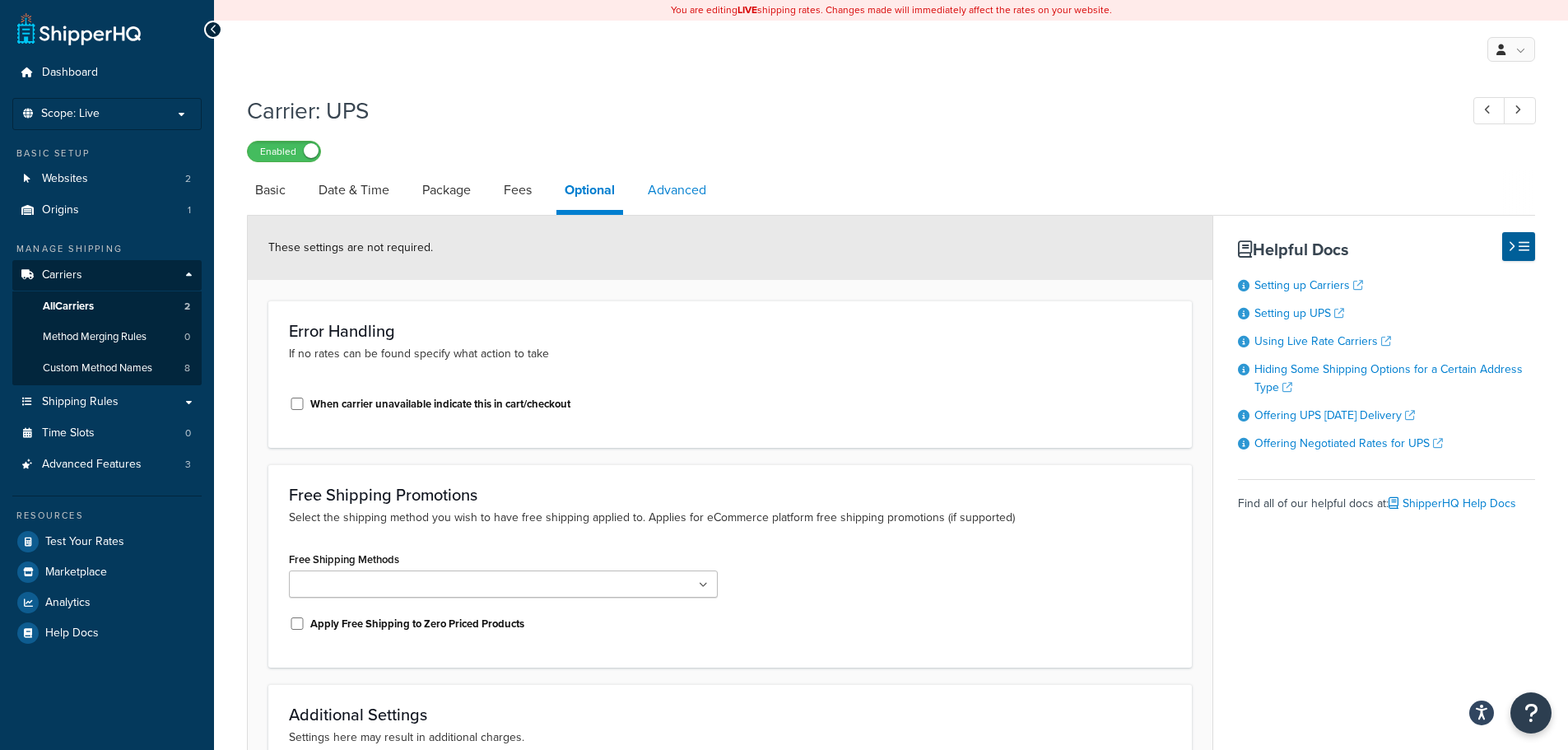
click at [697, 180] on link "Advanced" at bounding box center [677, 190] width 75 height 40
select select "false"
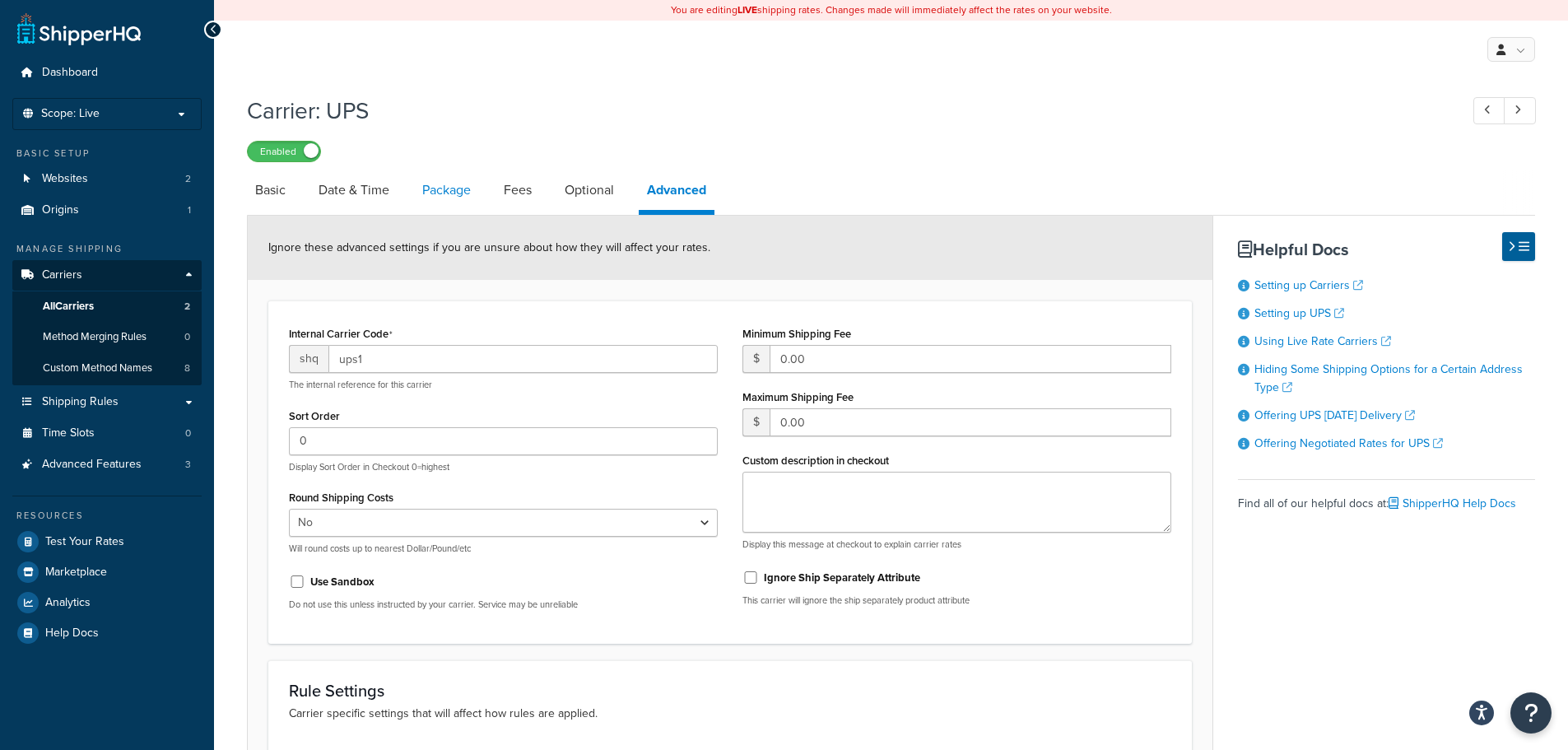
click at [424, 196] on link "Package" at bounding box center [447, 190] width 65 height 40
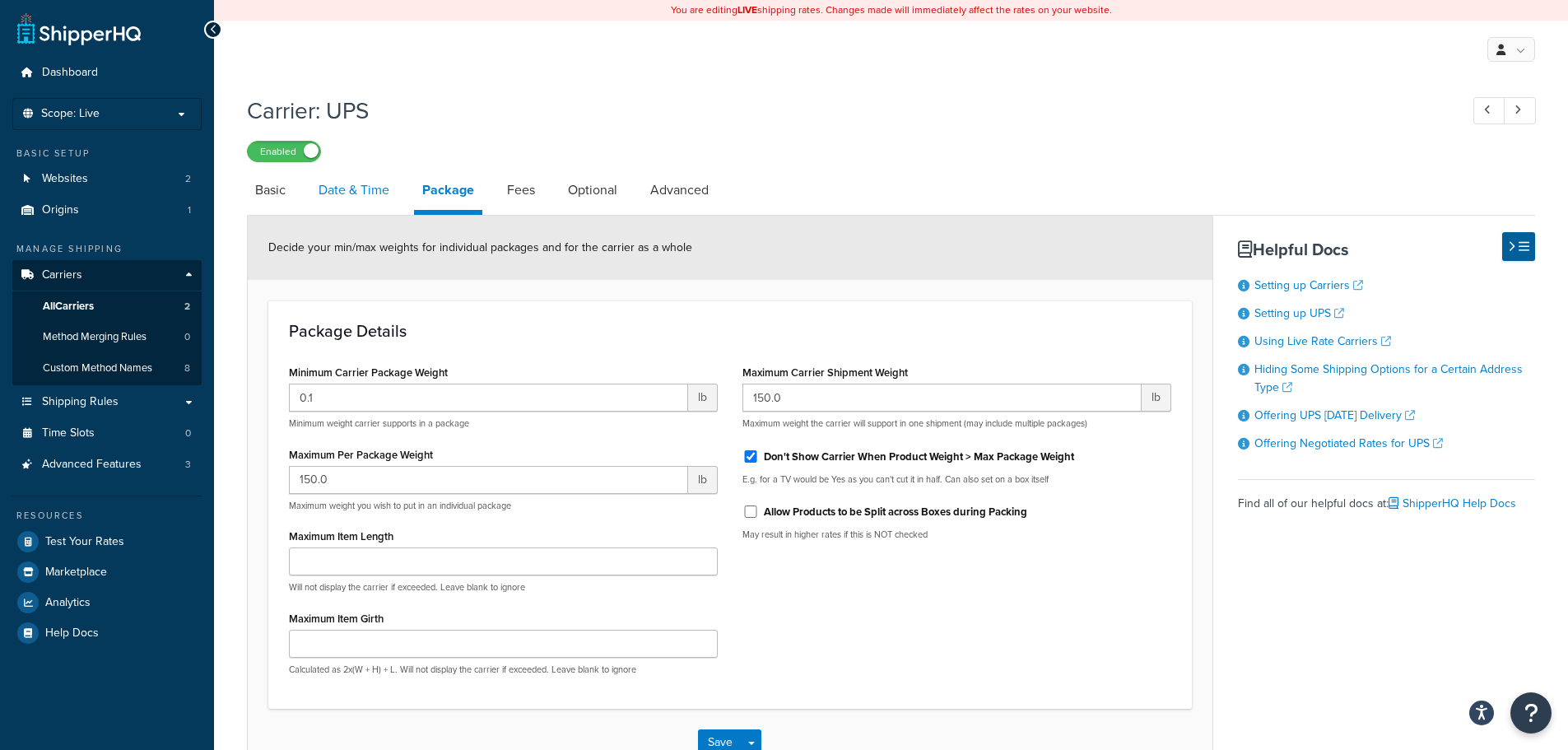
click at [366, 200] on link "Date & Time" at bounding box center [354, 190] width 87 height 40
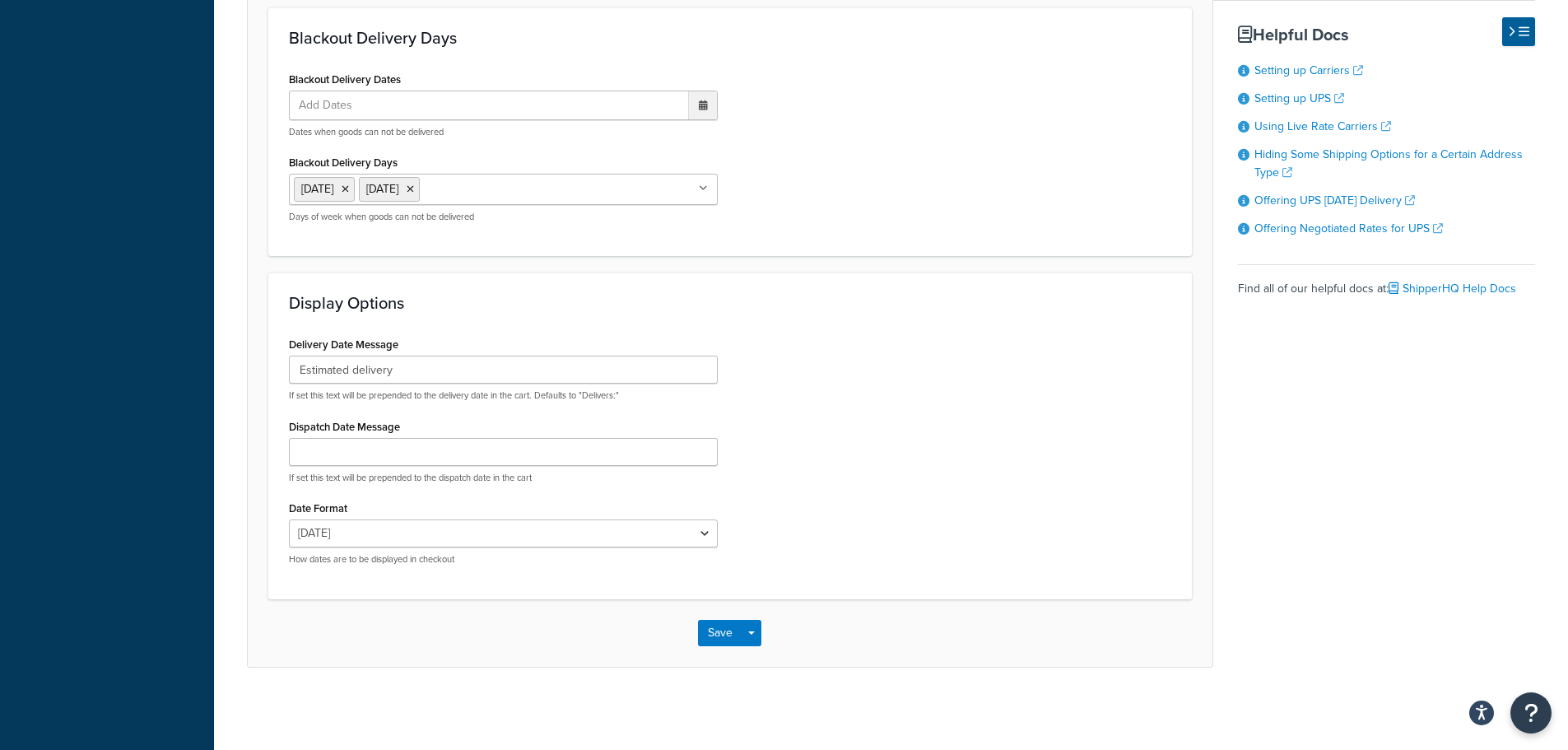
scroll to position [741, 0]
click at [708, 642] on button "Save" at bounding box center [720, 633] width 45 height 26
